Goal: Task Accomplishment & Management: Manage account settings

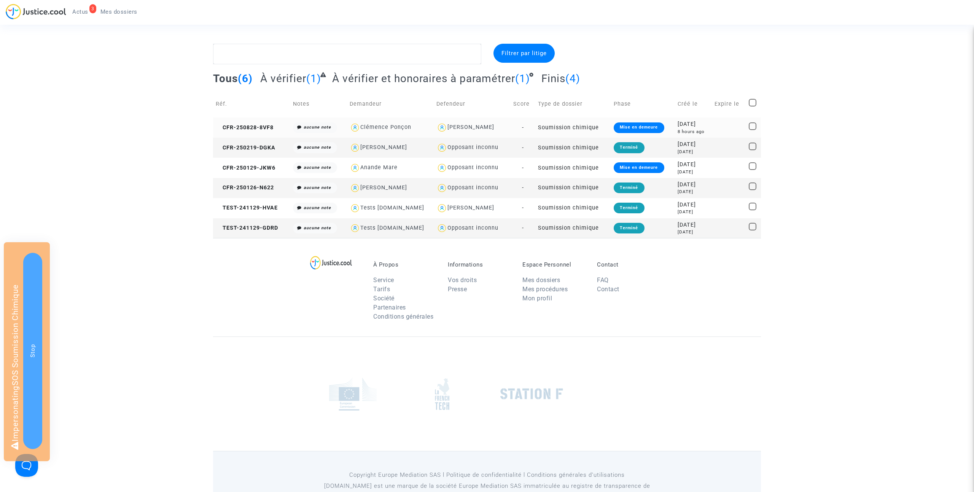
click at [400, 129] on div "Clémence Ponçon" at bounding box center [385, 127] width 51 height 6
type textarea "@"Clémence Ponçon" @"SOS Soumission Chimique""
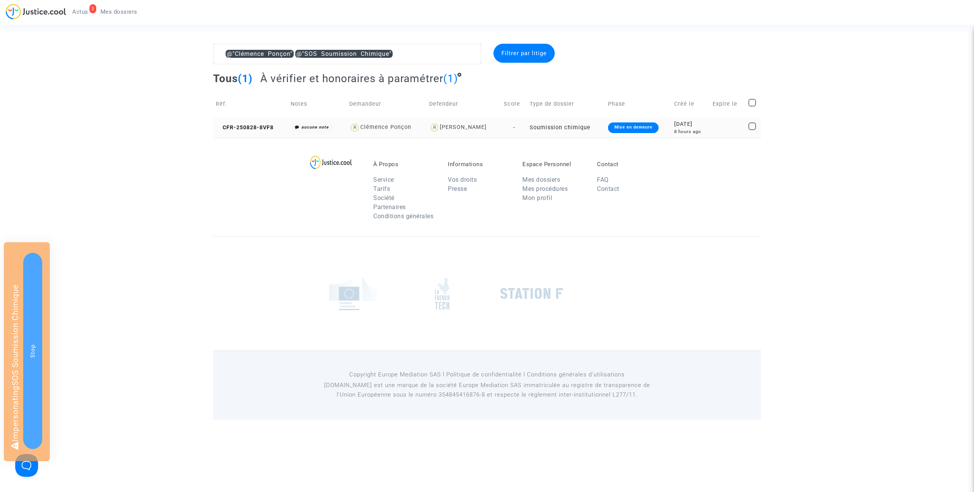
click at [235, 122] on td "CFR-250828-8VF8" at bounding box center [250, 128] width 75 height 20
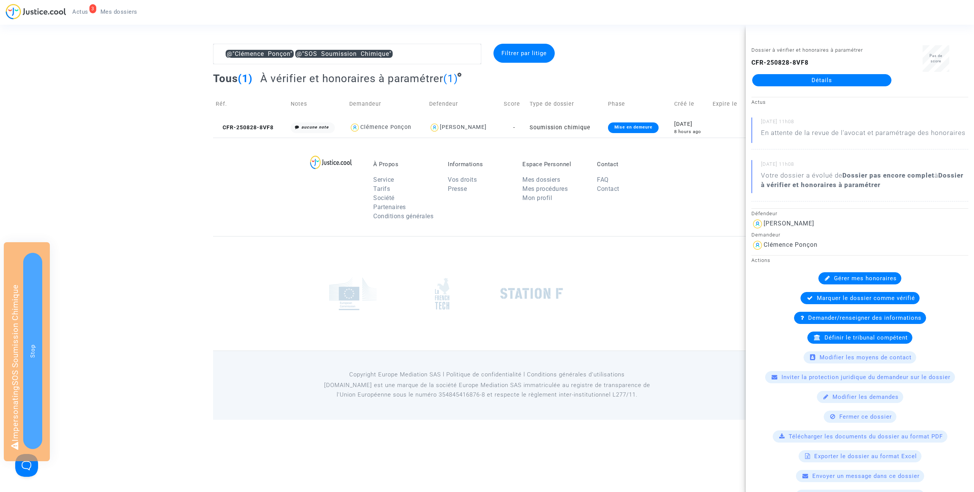
click at [834, 81] on link "Détails" at bounding box center [821, 80] width 139 height 12
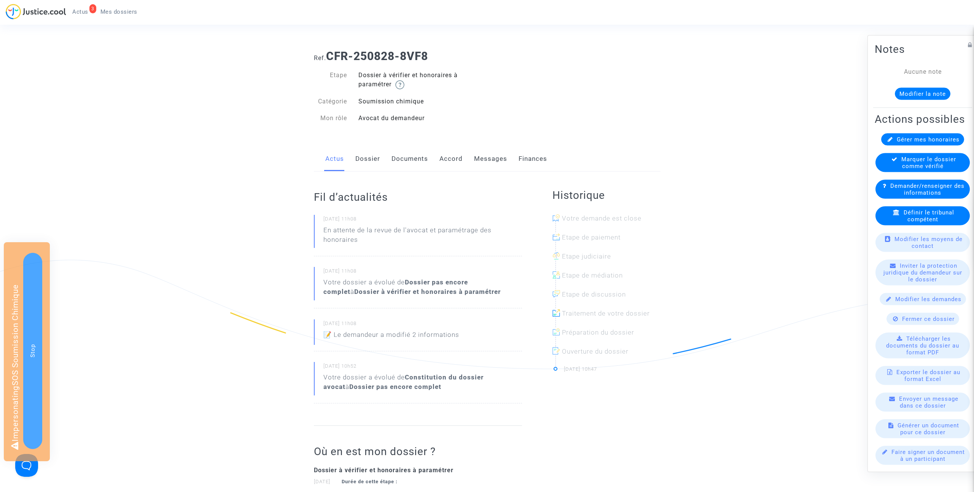
click at [367, 162] on link "Dossier" at bounding box center [367, 158] width 25 height 25
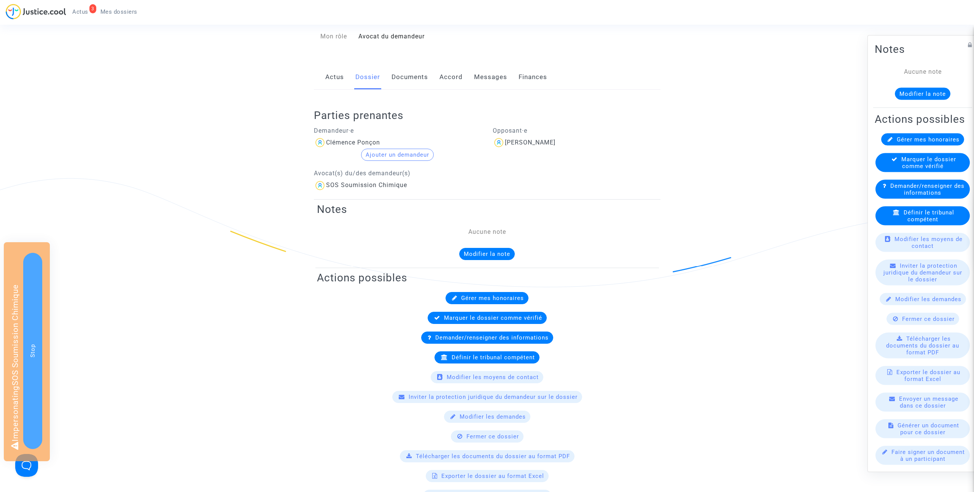
scroll to position [82, 0]
click at [408, 79] on link "Documents" at bounding box center [409, 76] width 37 height 25
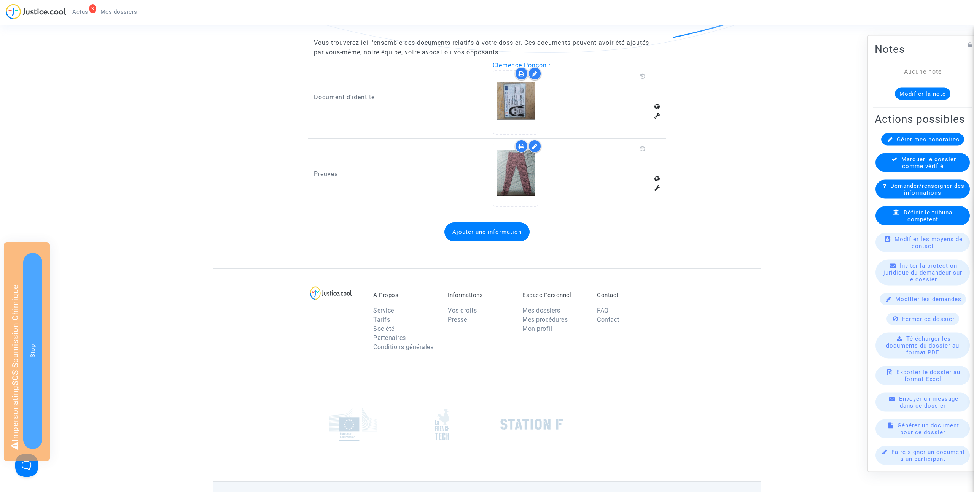
scroll to position [347, 0]
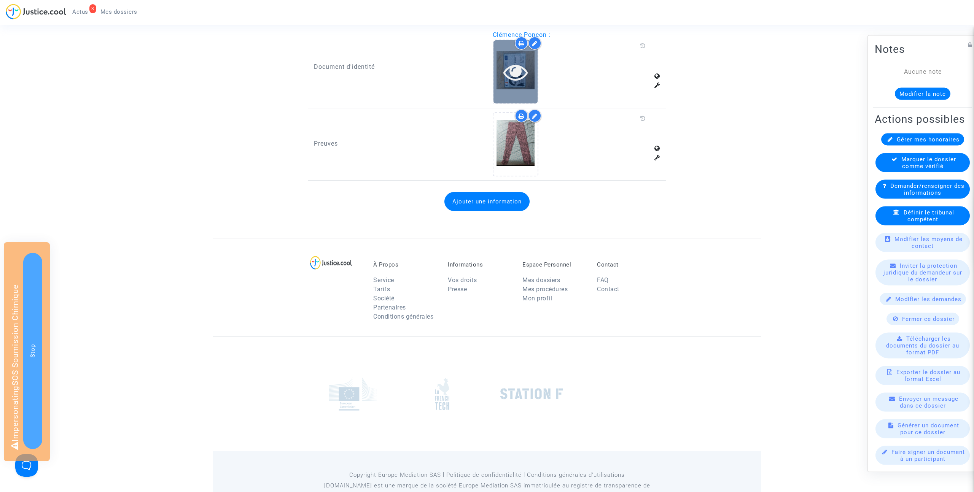
click at [520, 66] on icon at bounding box center [515, 72] width 25 height 24
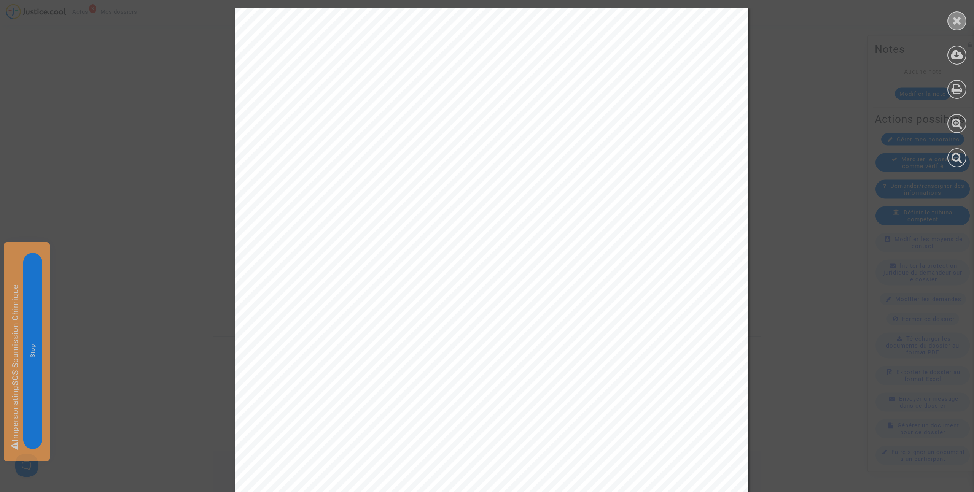
click at [956, 12] on div at bounding box center [956, 20] width 19 height 19
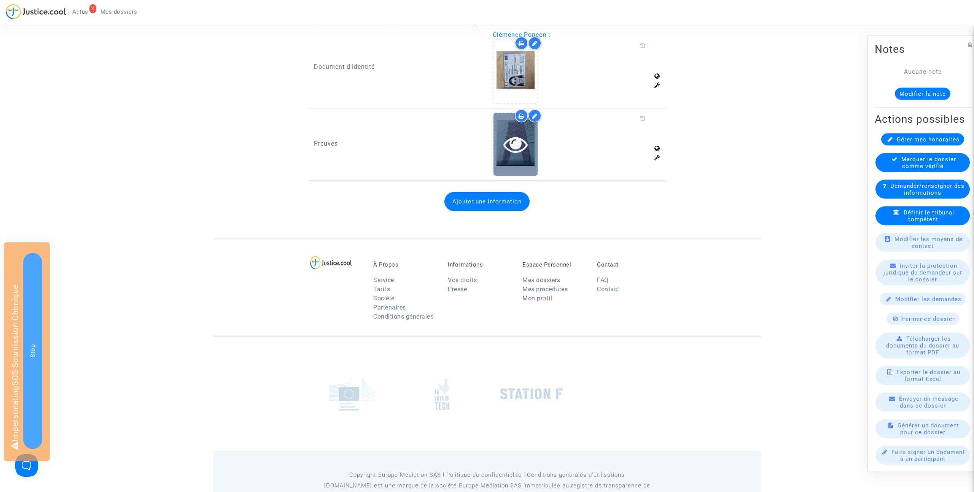
click at [517, 146] on icon at bounding box center [515, 144] width 25 height 24
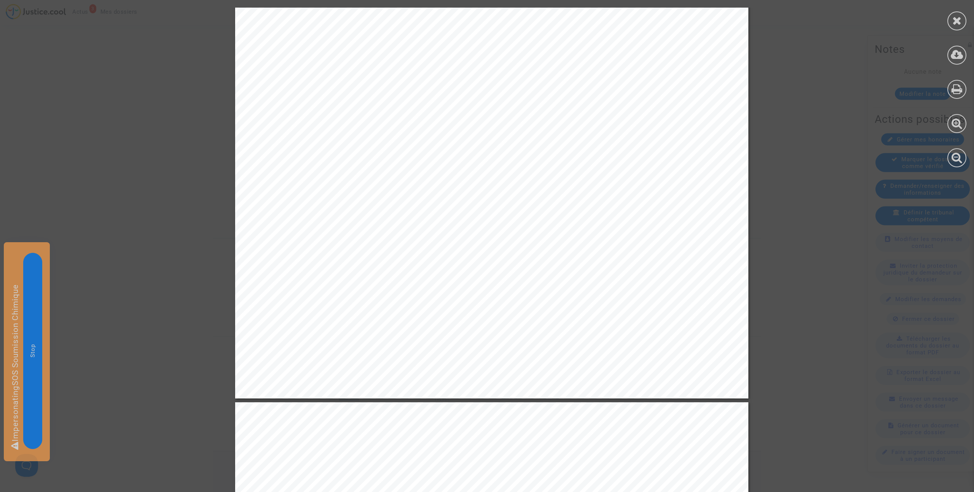
scroll to position [301, 0]
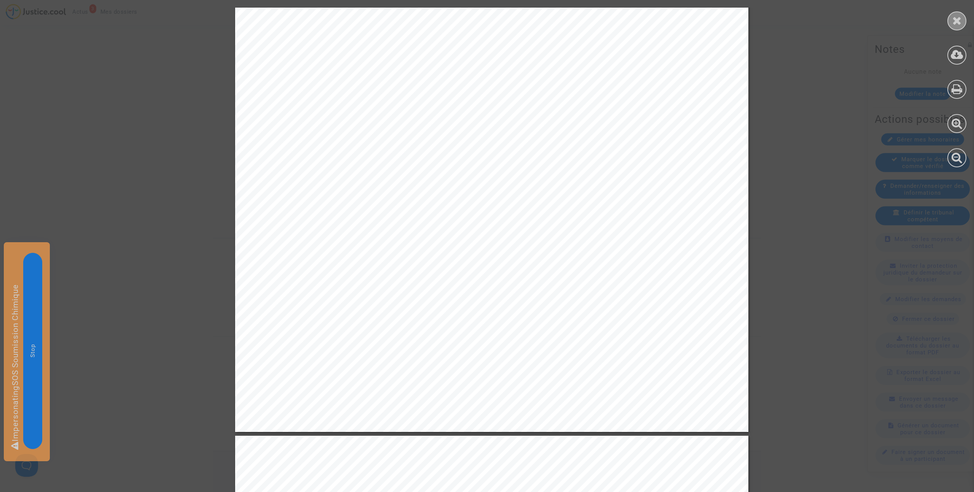
click at [953, 21] on icon at bounding box center [957, 20] width 10 height 11
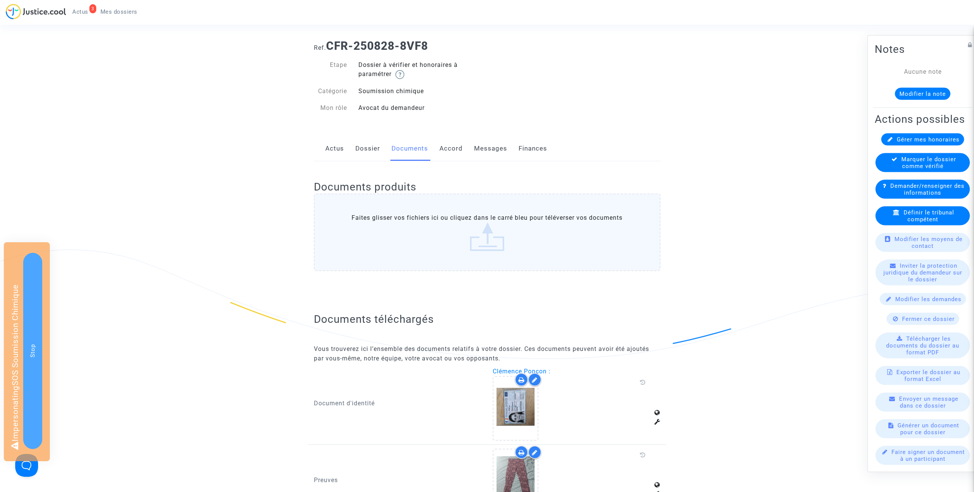
scroll to position [0, 0]
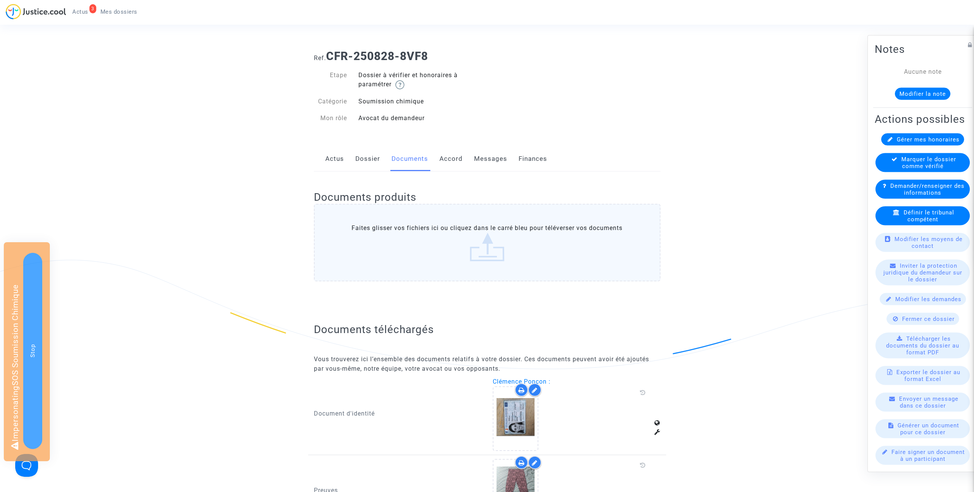
click at [364, 157] on link "Dossier" at bounding box center [367, 158] width 25 height 25
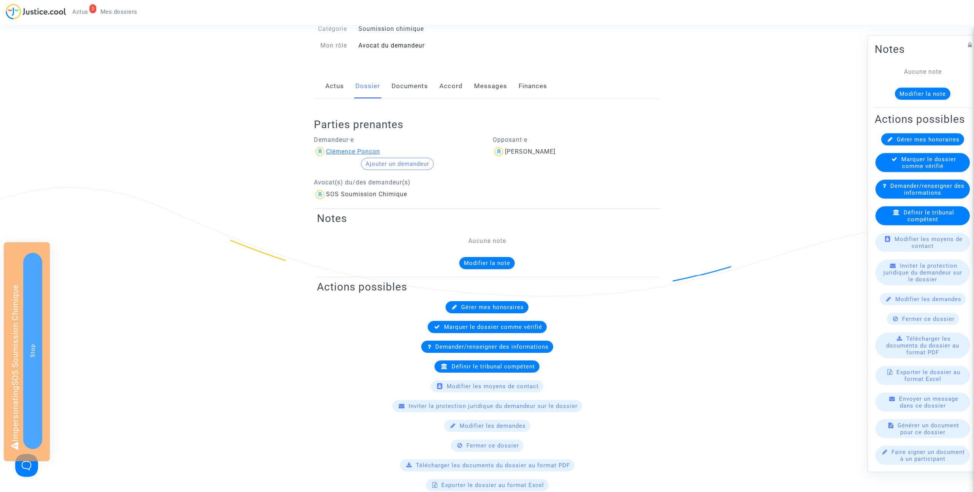
scroll to position [52, 0]
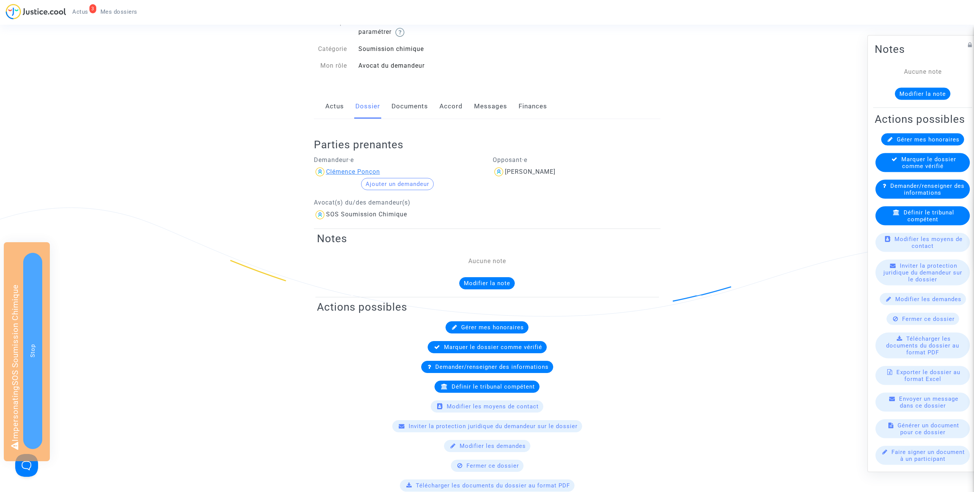
click at [356, 170] on div "Clémence Ponçon" at bounding box center [353, 171] width 54 height 7
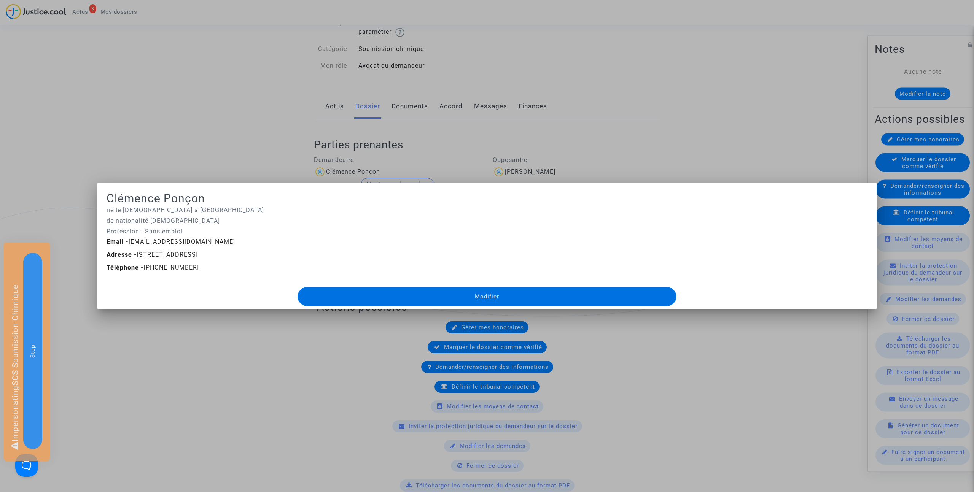
click at [591, 343] on div at bounding box center [487, 246] width 974 height 492
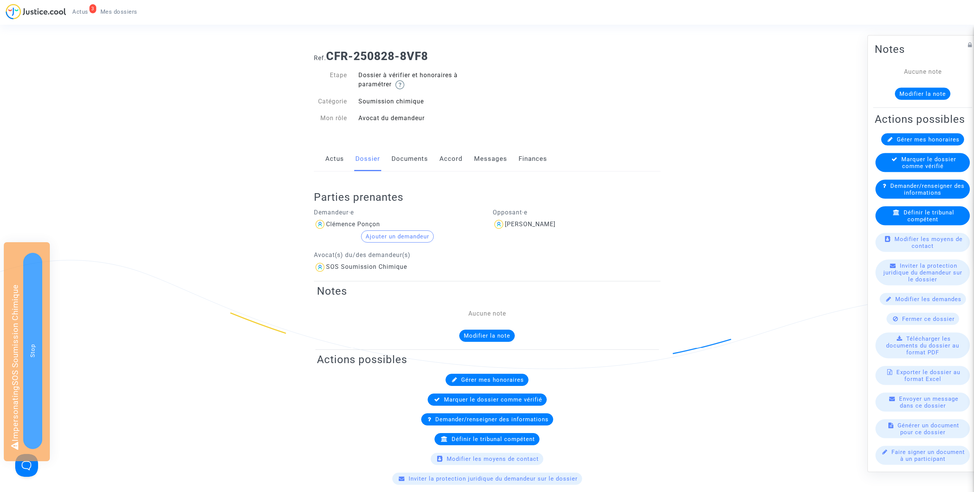
click at [407, 157] on link "Documents" at bounding box center [409, 158] width 37 height 25
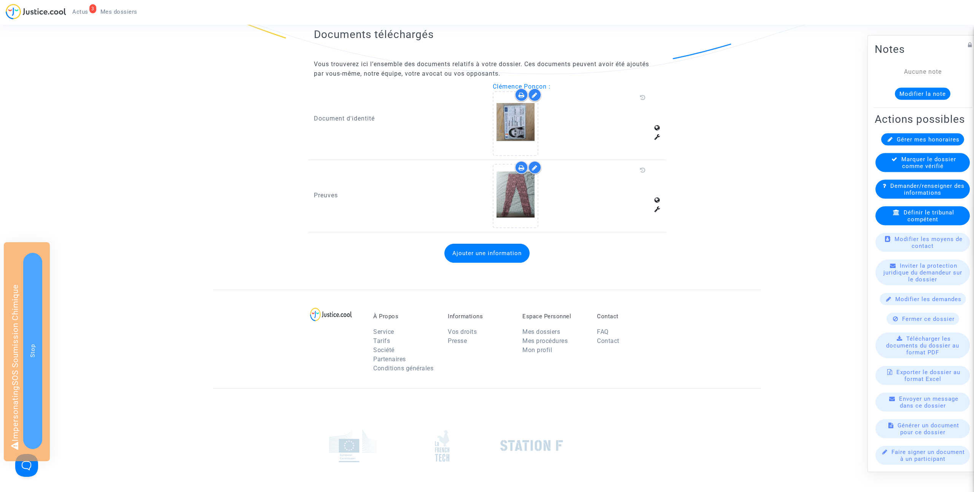
scroll to position [311, 0]
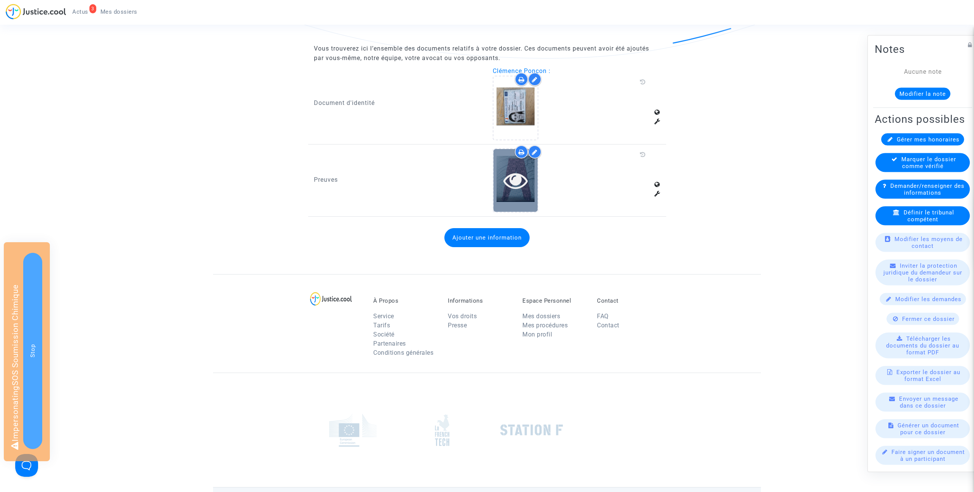
click at [522, 166] on div at bounding box center [515, 180] width 44 height 63
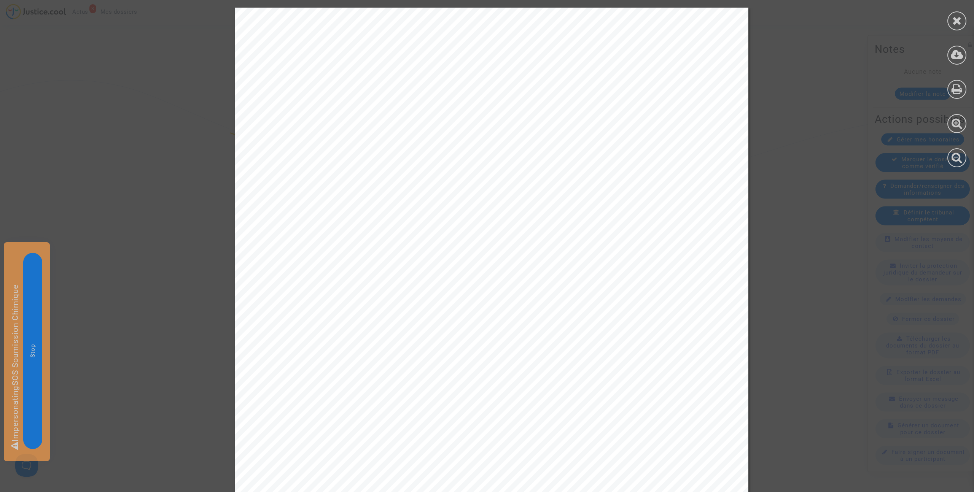
scroll to position [0, 0]
click at [953, 24] on icon at bounding box center [957, 20] width 10 height 11
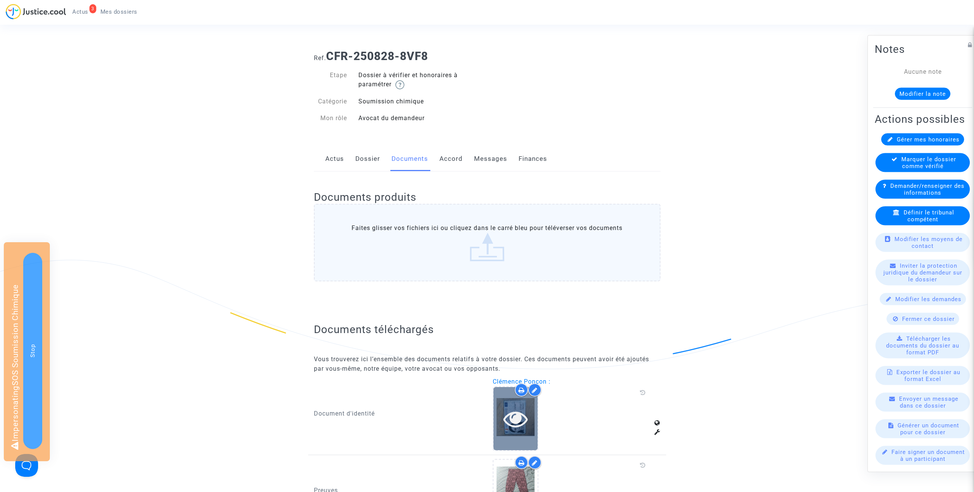
click at [514, 417] on icon at bounding box center [515, 419] width 25 height 24
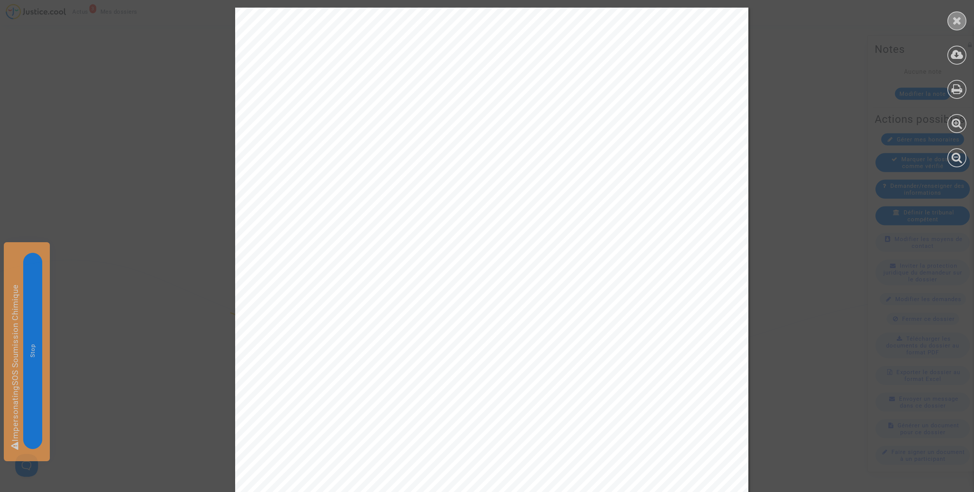
click at [956, 23] on icon at bounding box center [957, 20] width 10 height 11
